Goal: Book appointment/travel/reservation

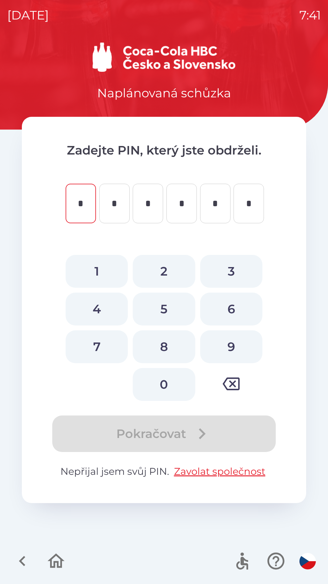
click at [97, 304] on button "4" at bounding box center [97, 309] width 62 height 33
type input "*"
click at [229, 309] on button "6" at bounding box center [231, 309] width 62 height 33
type input "*"
click at [225, 308] on button "6" at bounding box center [231, 309] width 62 height 33
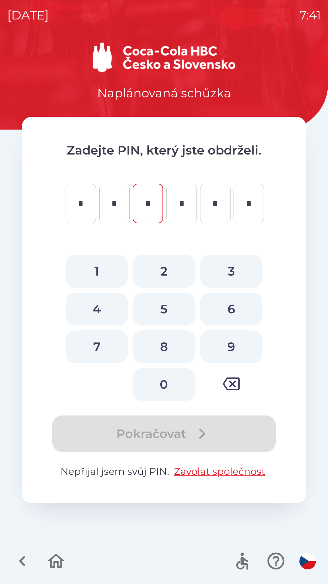
type input "*"
click at [99, 261] on button "1" at bounding box center [97, 271] width 62 height 33
type input "*"
click at [168, 266] on button "2" at bounding box center [164, 271] width 62 height 33
type input "*"
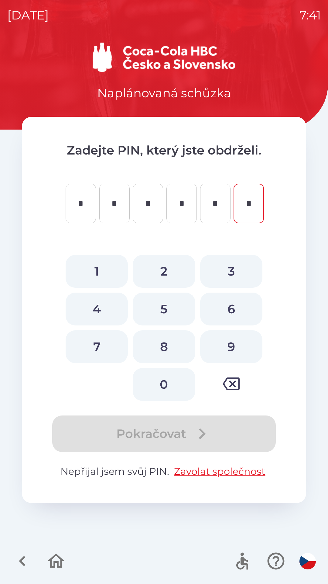
click at [102, 269] on button "1" at bounding box center [97, 271] width 62 height 33
type input "*"
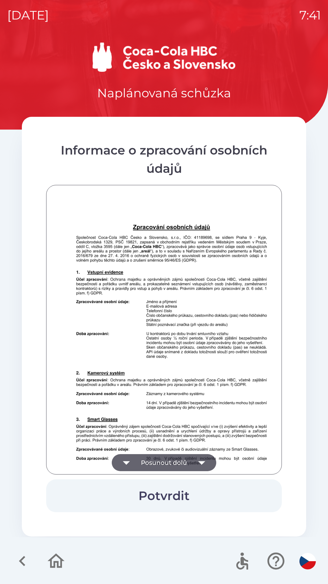
click at [173, 461] on button "Posunout dolů" at bounding box center [164, 462] width 105 height 17
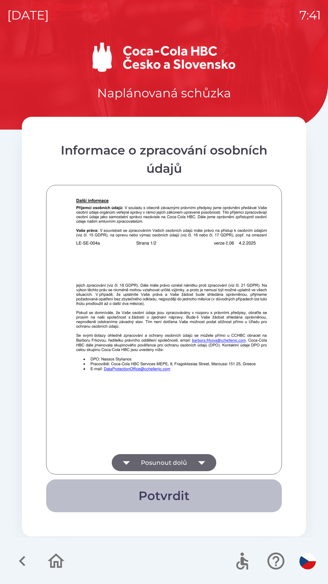
click at [166, 489] on button "Potvrdit" at bounding box center [164, 495] width 236 height 33
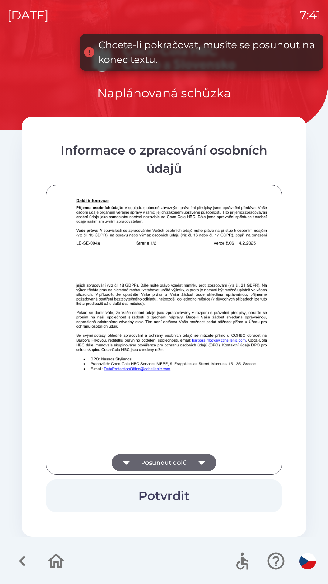
click at [201, 456] on icon "button" at bounding box center [201, 462] width 17 height 17
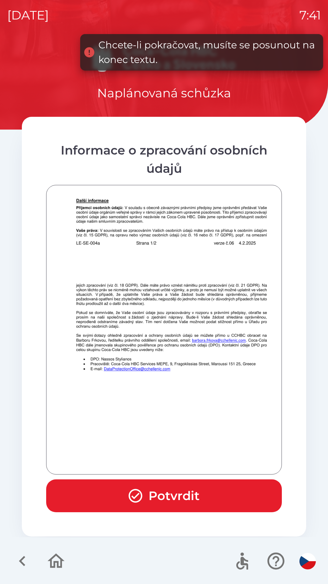
scroll to position [427, 0]
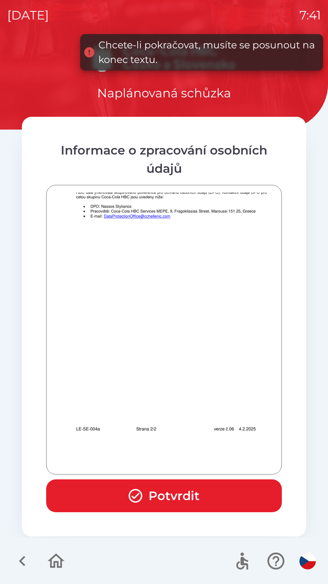
click at [171, 492] on button "Potvrdit" at bounding box center [164, 495] width 236 height 33
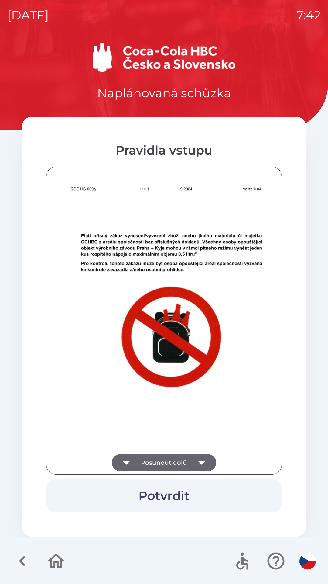
scroll to position [3766, 0]
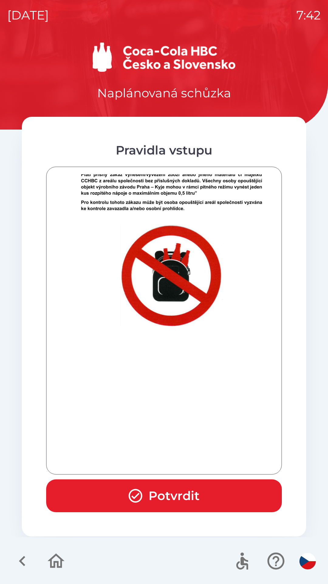
click at [171, 491] on button "Potvrdit" at bounding box center [164, 495] width 236 height 33
